Goal: Task Accomplishment & Management: Use online tool/utility

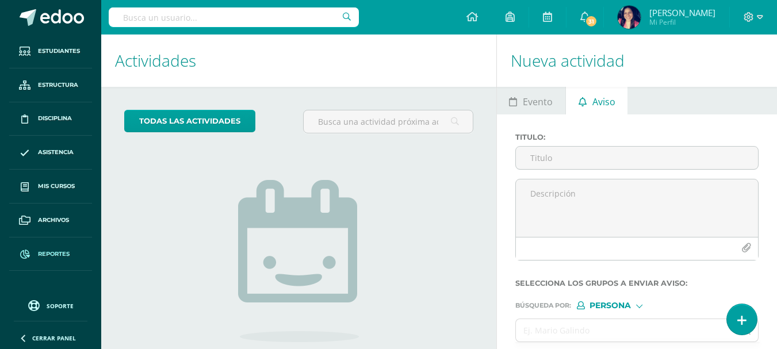
click at [52, 250] on span "Reportes" at bounding box center [54, 254] width 32 height 9
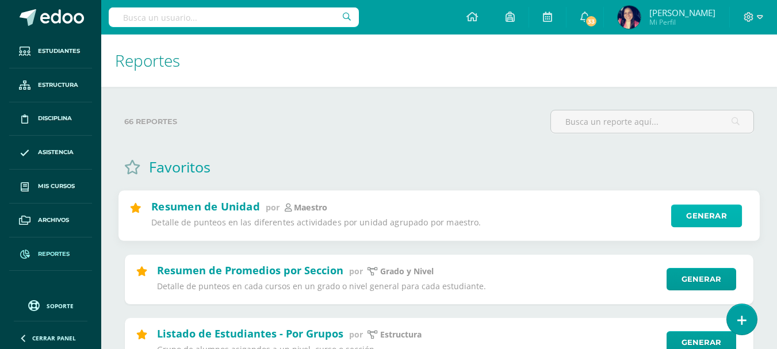
click at [691, 211] on link "Generar" at bounding box center [706, 216] width 71 height 23
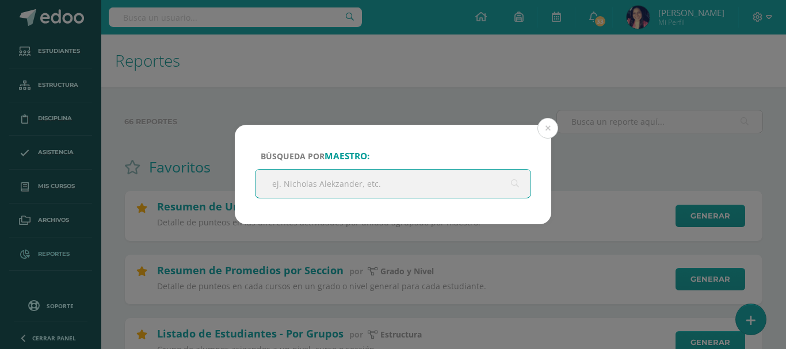
click at [365, 182] on input "text" at bounding box center [392, 184] width 275 height 28
type input "andrea castillo"
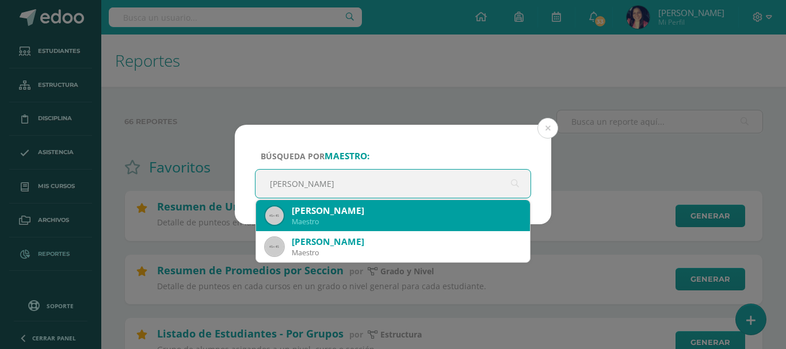
click at [335, 211] on div "[PERSON_NAME]" at bounding box center [406, 211] width 229 height 12
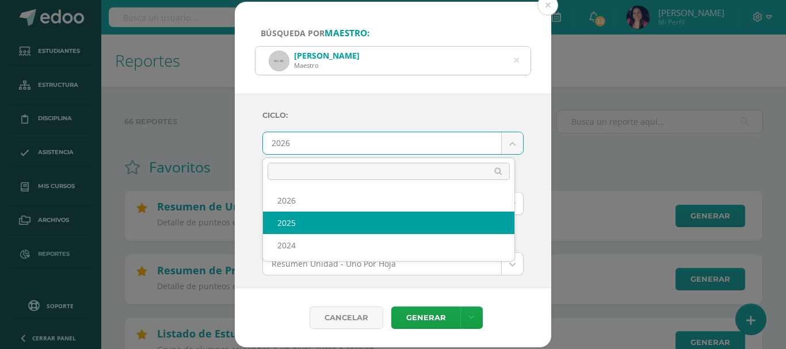
select select "2"
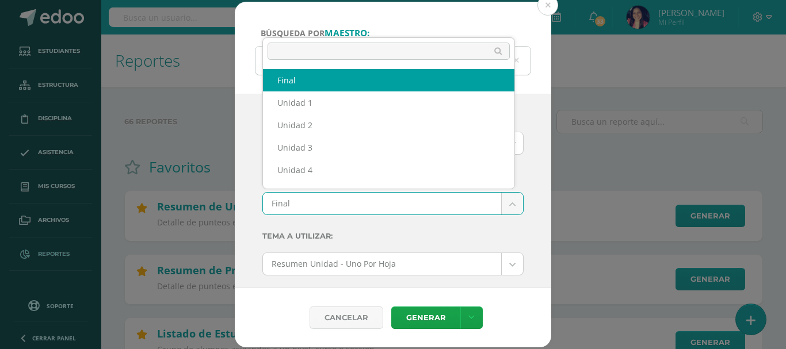
scroll to position [15, 0]
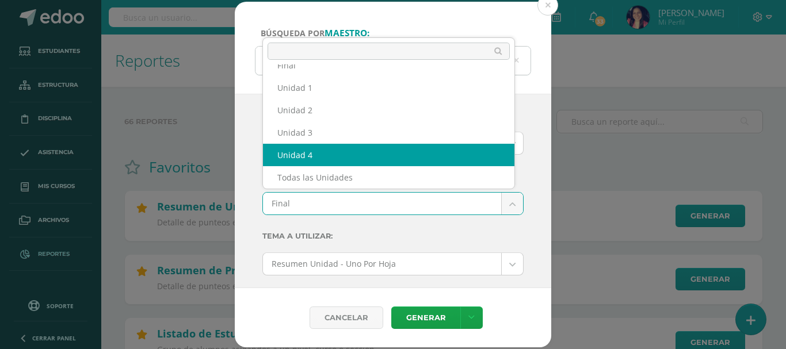
select select "Unidad 4"
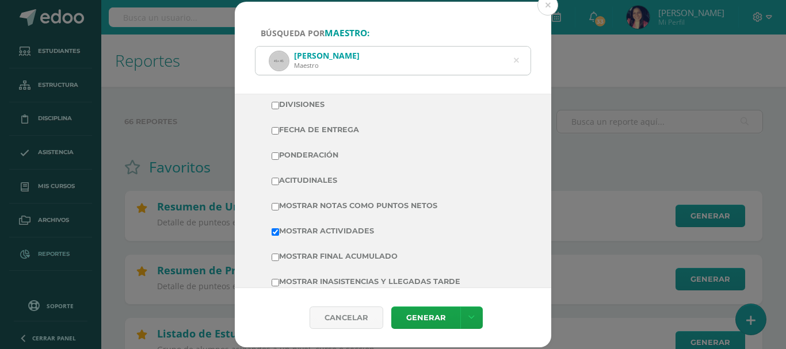
scroll to position [345, 0]
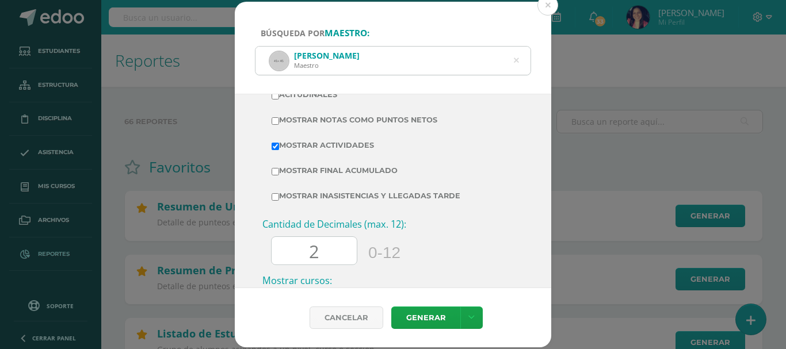
click at [274, 121] on input "Mostrar Notas Como Puntos Netos" at bounding box center [274, 120] width 7 height 7
checkbox input "true"
click at [416, 315] on link "Generar" at bounding box center [425, 318] width 69 height 22
click at [517, 60] on icon at bounding box center [516, 60] width 5 height 29
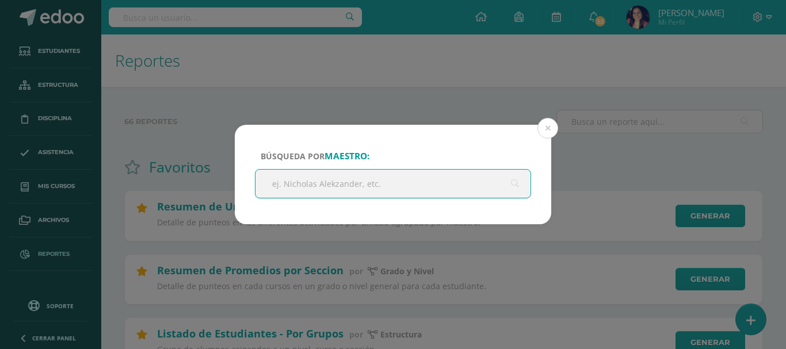
click at [382, 186] on input "text" at bounding box center [392, 184] width 275 height 28
type input "andrea mancilla"
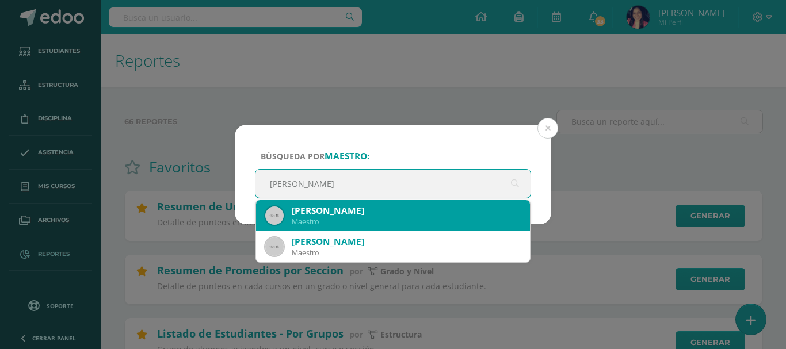
click at [353, 210] on div "Andrea Mancilla" at bounding box center [406, 211] width 229 height 12
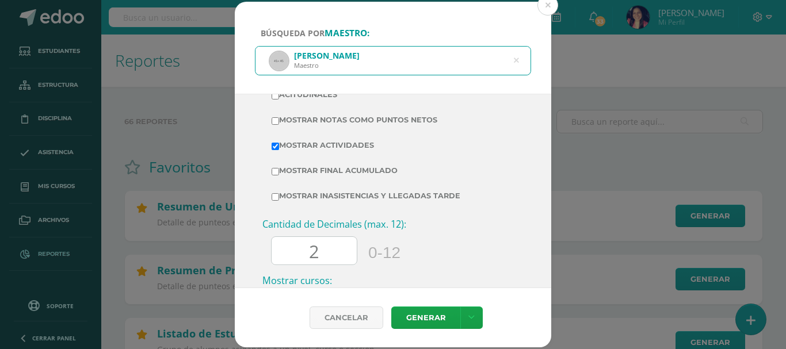
scroll to position [0, 0]
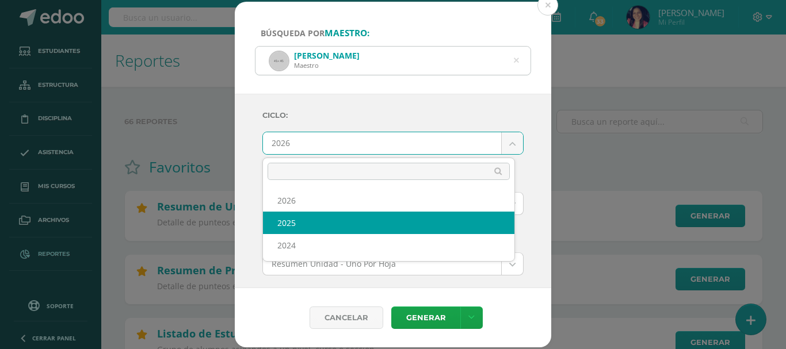
select select "2"
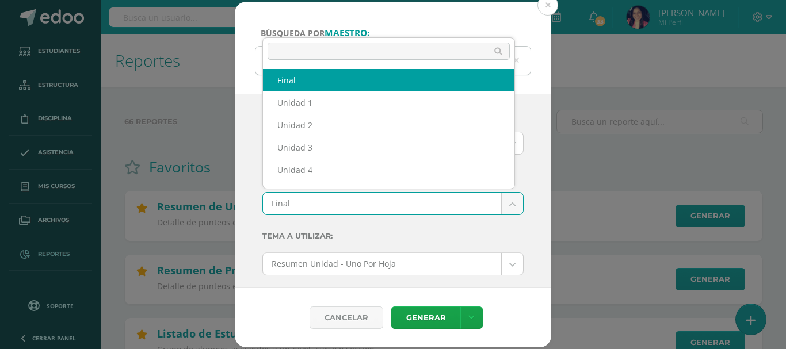
scroll to position [15, 0]
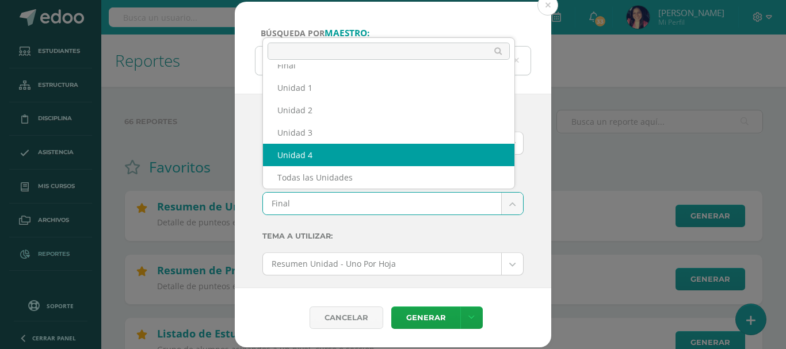
select select "Unidad 4"
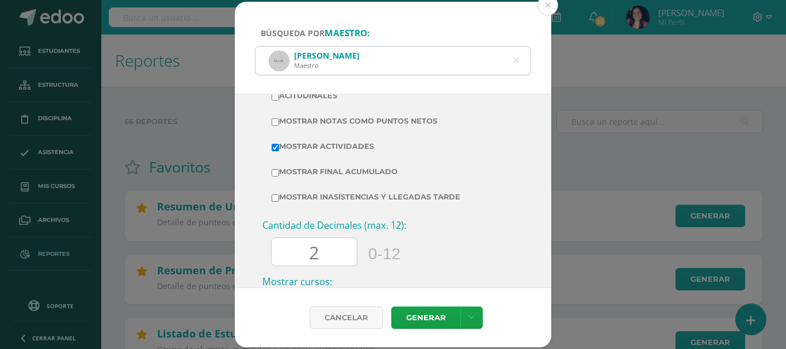
scroll to position [345, 0]
click at [277, 120] on input "Mostrar Notas Como Puntos Netos" at bounding box center [274, 120] width 7 height 7
checkbox input "true"
click at [416, 319] on link "Generar" at bounding box center [425, 318] width 69 height 22
